Goal: Understand process/instructions: Learn about a topic

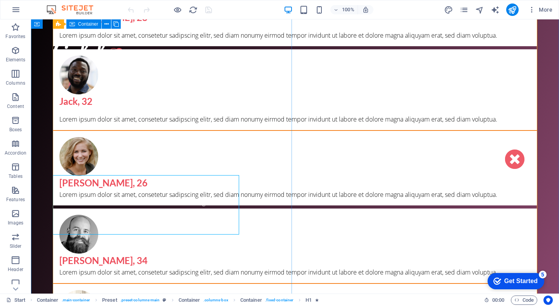
scroll to position [52, 0]
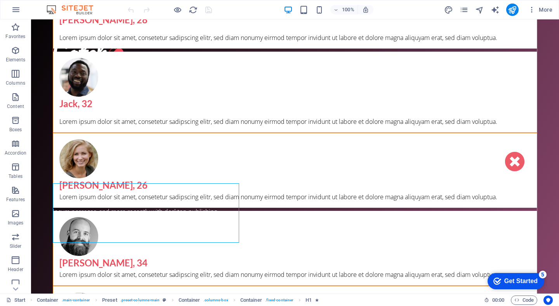
click at [513, 280] on div "Get Started" at bounding box center [520, 280] width 33 height 7
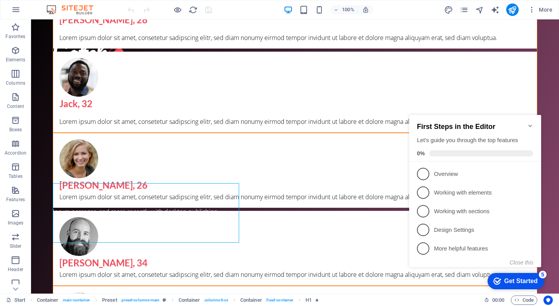
click at [513, 280] on div "Get Started" at bounding box center [520, 280] width 33 height 7
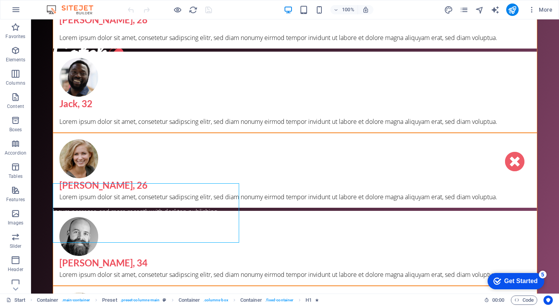
click at [537, 284] on div "Get Started" at bounding box center [520, 280] width 33 height 7
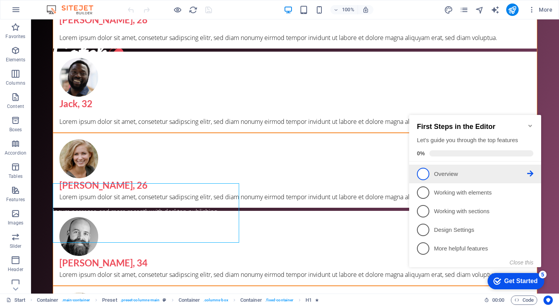
click at [432, 173] on link "1 Overview - incomplete" at bounding box center [475, 174] width 116 height 12
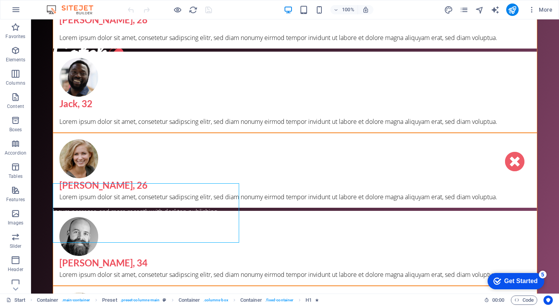
click at [515, 280] on div "Get Started" at bounding box center [520, 280] width 33 height 7
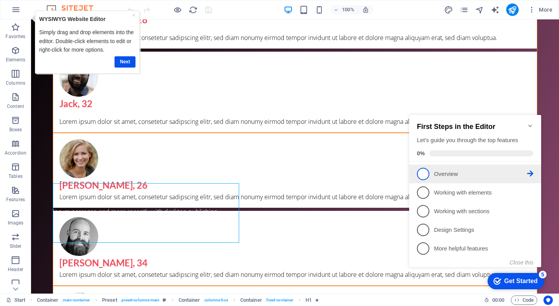
scroll to position [0, 0]
click at [420, 175] on span "1" at bounding box center [423, 174] width 12 height 12
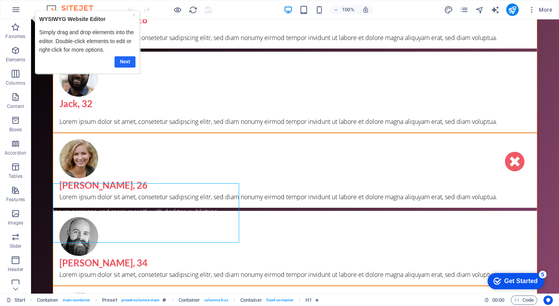
click at [127, 60] on link "Next" at bounding box center [124, 61] width 21 height 11
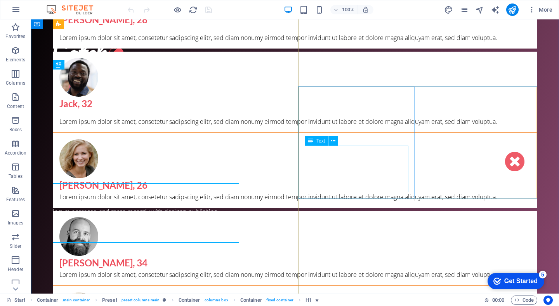
click at [342, 192] on div "Lorem ipsum dolor sit amet, consetetur sadipscing elitr, sed diam nonumy eirmod…" at bounding box center [294, 196] width 471 height 9
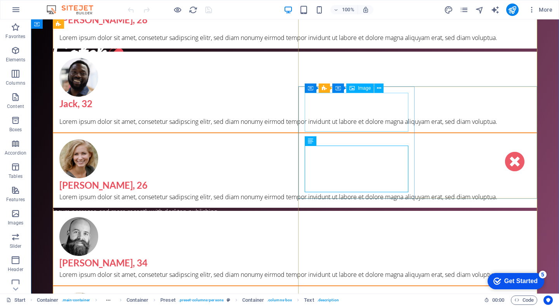
click at [318, 139] on figure at bounding box center [294, 158] width 471 height 39
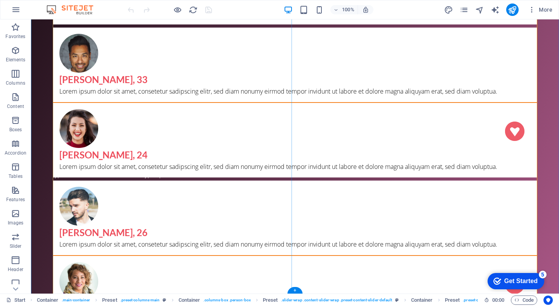
scroll to position [519, 0]
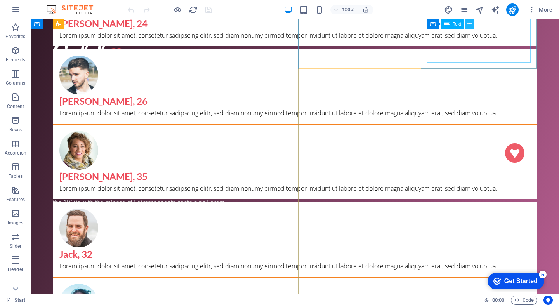
drag, startPoint x: 480, startPoint y: 11, endPoint x: 471, endPoint y: 21, distance: 12.6
click at [471, 21] on section "Favorites Elements Columns Content Boxes Accordion Tables Features Images Slide…" at bounding box center [279, 156] width 559 height 274
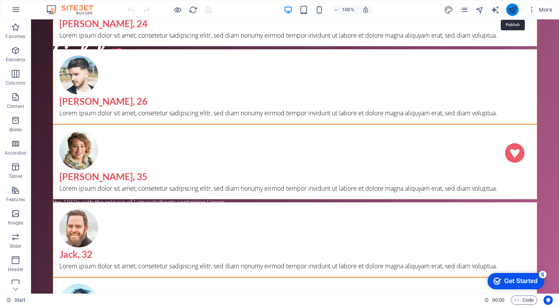
click at [515, 10] on icon "publish" at bounding box center [511, 9] width 9 height 9
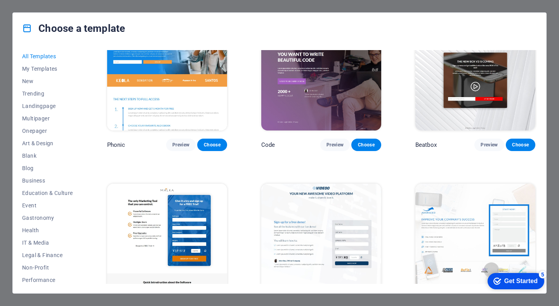
scroll to position [7631, 0]
